Goal: Go to known website: Access a specific website the user already knows

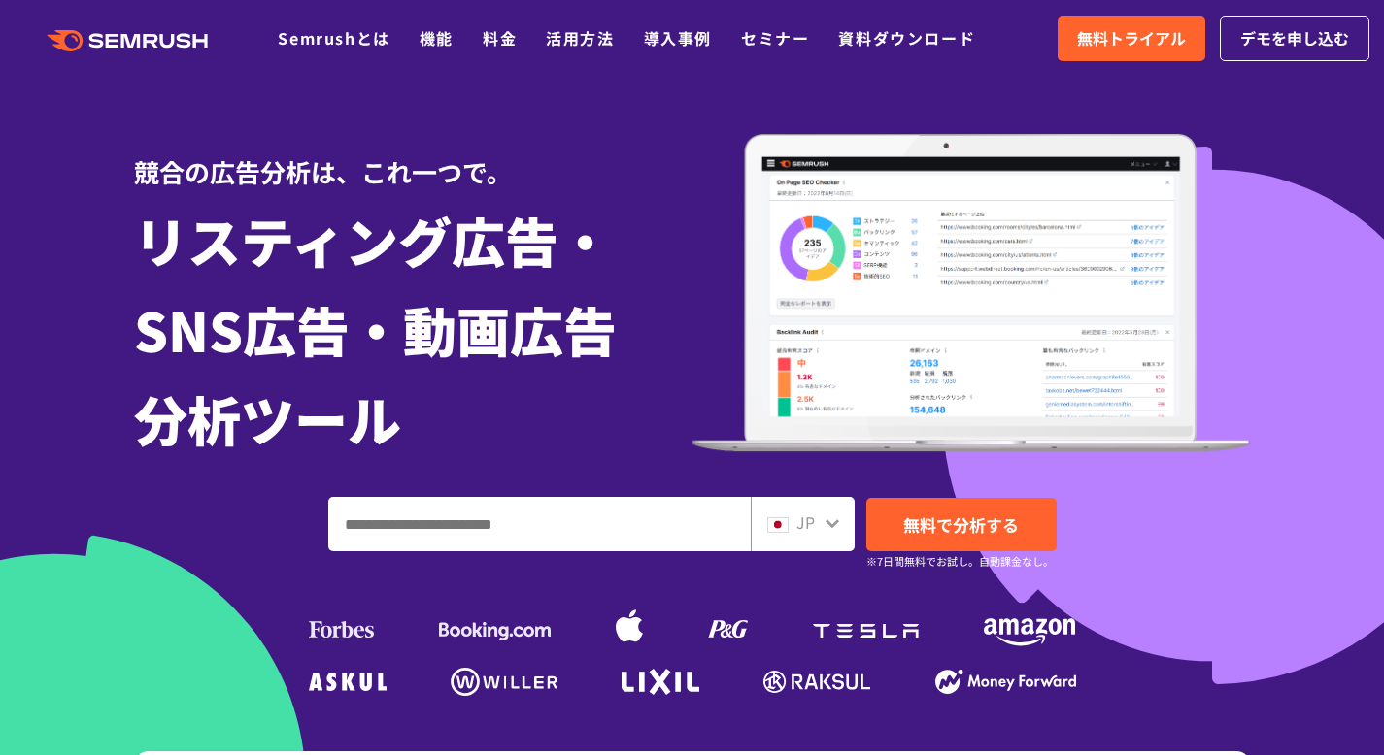
scroll to position [4, 0]
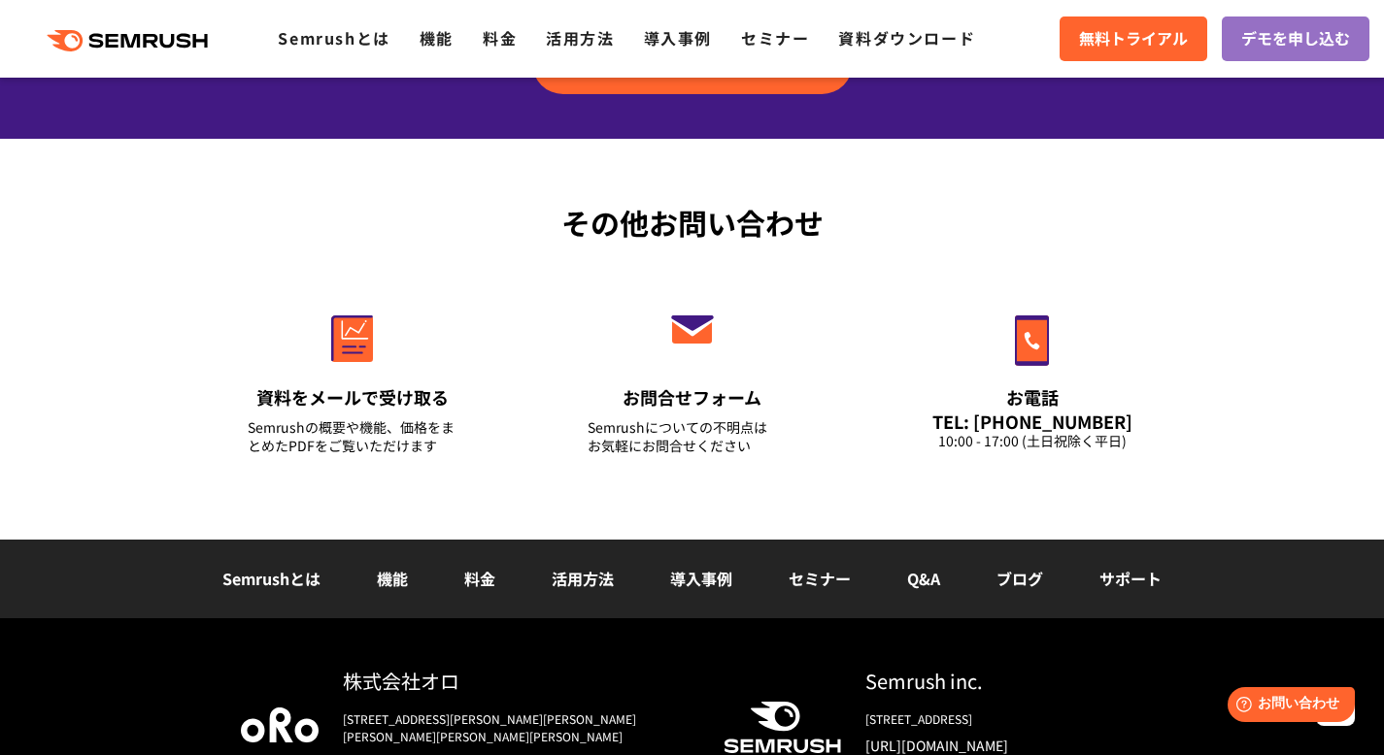
scroll to position [6655, 0]
